Goal: Entertainment & Leisure: Consume media (video, audio)

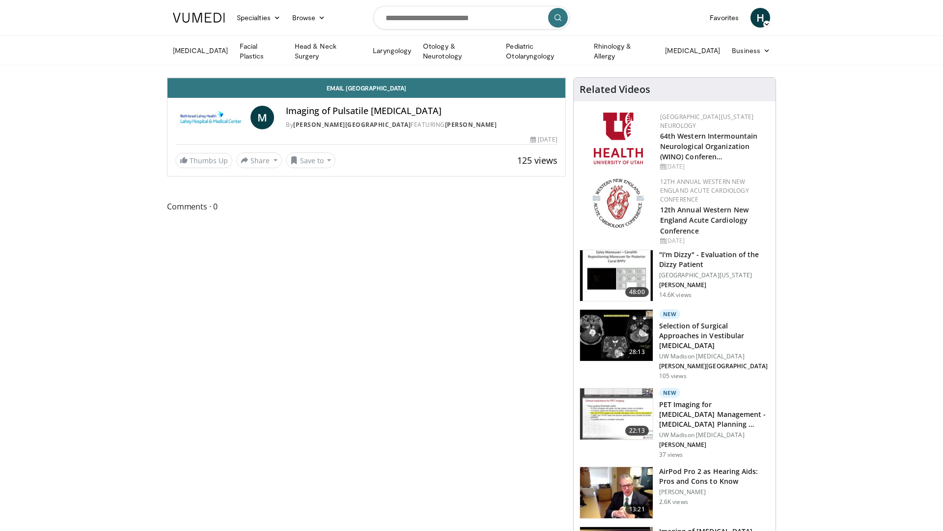
click at [168, 78] on div "10 seconds Tap to unmute" at bounding box center [367, 78] width 398 height 0
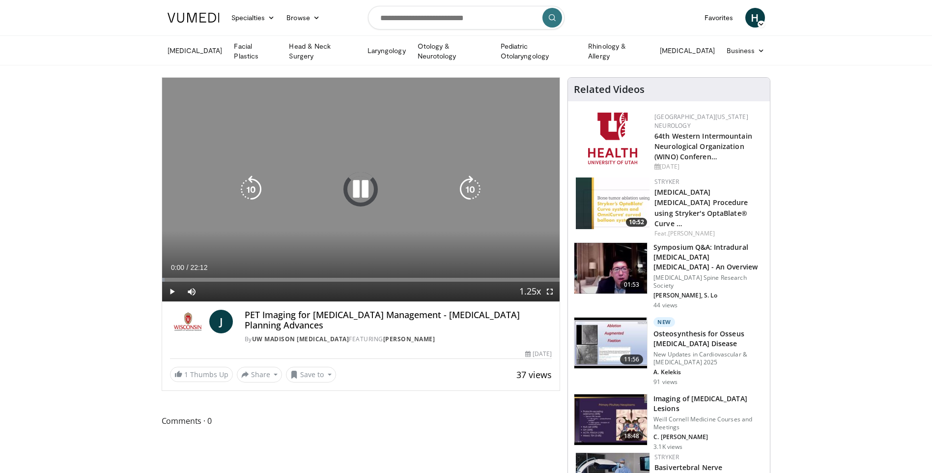
click at [355, 181] on icon "Video Player" at bounding box center [361, 189] width 28 height 28
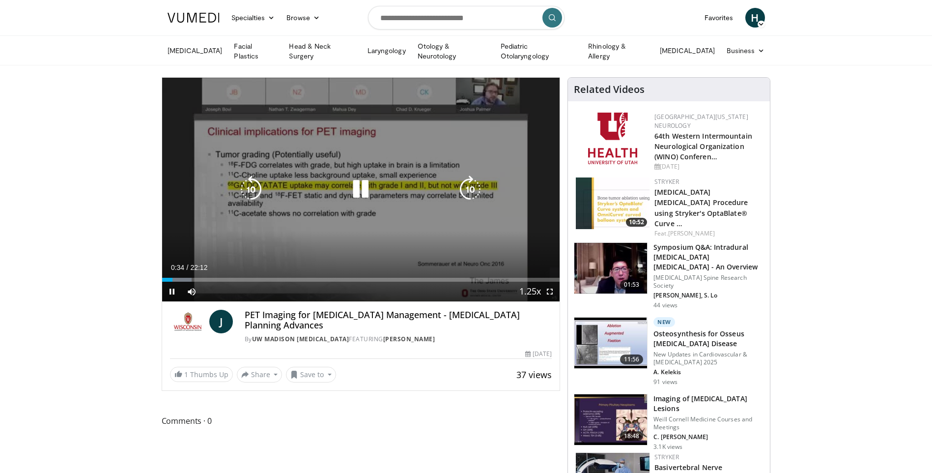
click at [359, 190] on icon "Video Player" at bounding box center [361, 189] width 28 height 28
